Goal: Task Accomplishment & Management: Manage account settings

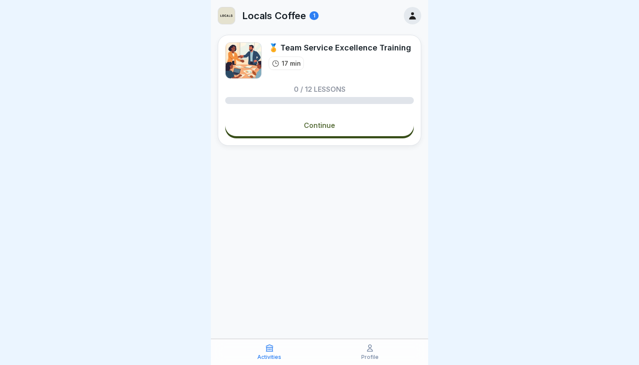
click at [414, 17] on icon at bounding box center [412, 15] width 7 height 7
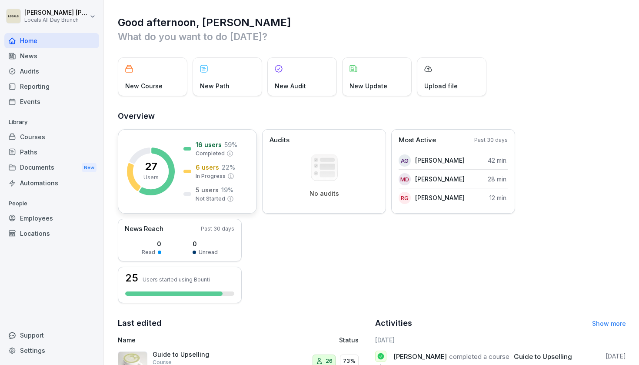
click at [207, 170] on p "6 users" at bounding box center [207, 167] width 23 height 9
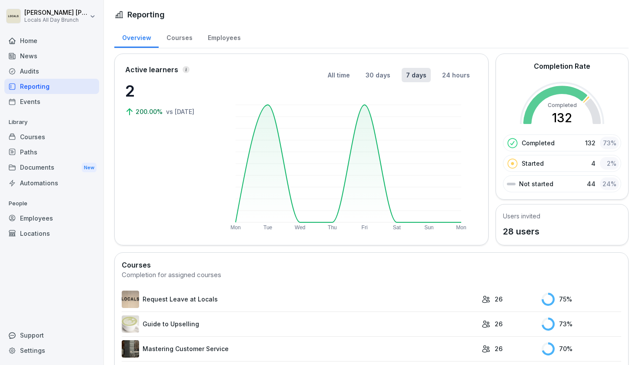
click at [184, 37] on div "Courses" at bounding box center [179, 37] width 41 height 22
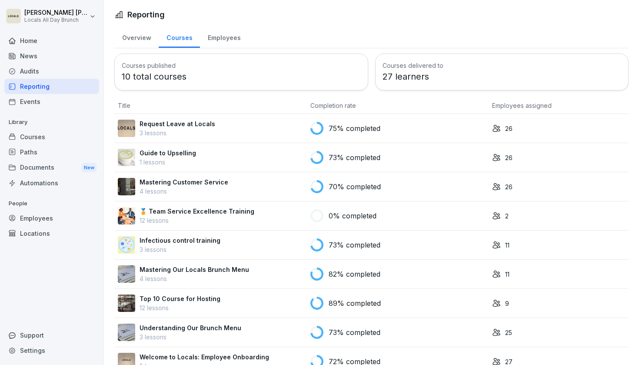
click at [226, 38] on div "Employees" at bounding box center [224, 37] width 48 height 22
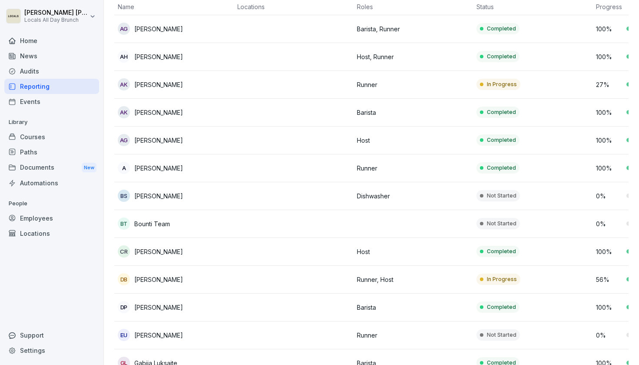
scroll to position [74, 0]
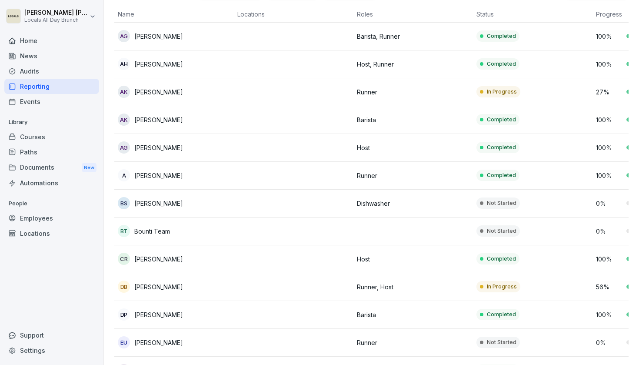
click at [172, 145] on p "Arianna di Giangiacomo" at bounding box center [158, 147] width 49 height 9
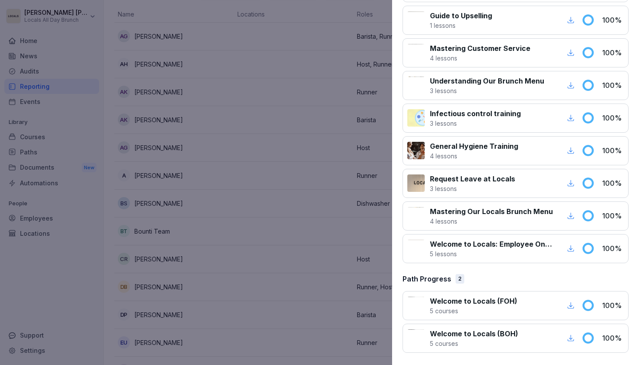
scroll to position [207, 0]
